Goal: Task Accomplishment & Management: Manage account settings

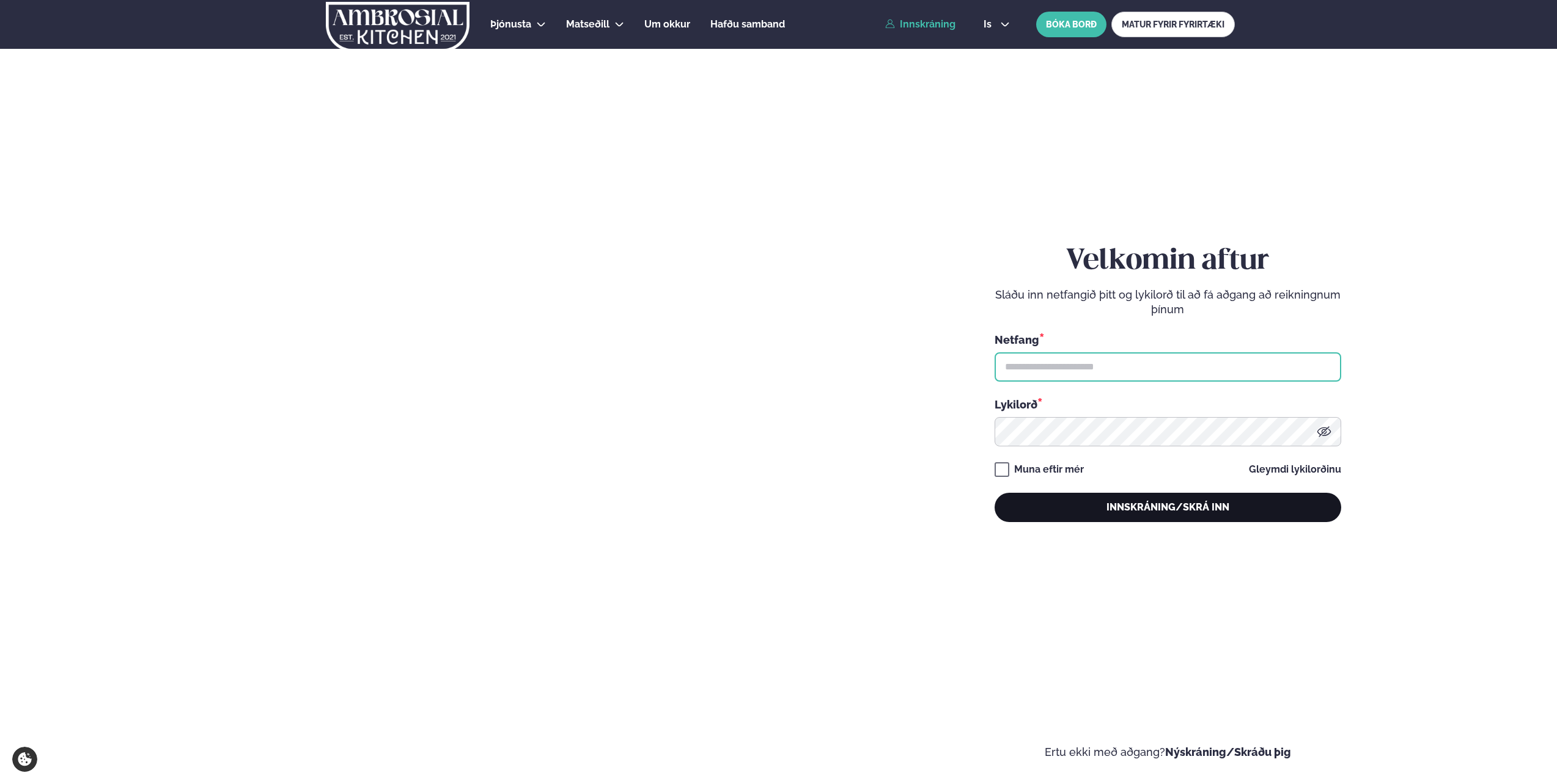
type input "**********"
click at [1077, 521] on button "Innskráning/Skrá inn" at bounding box center [1167, 507] width 347 height 30
